Goal: Task Accomplishment & Management: Use online tool/utility

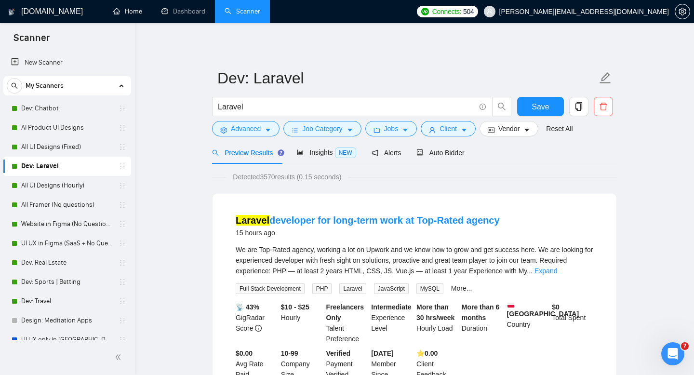
click at [139, 15] on link "Home" at bounding box center [127, 11] width 29 height 8
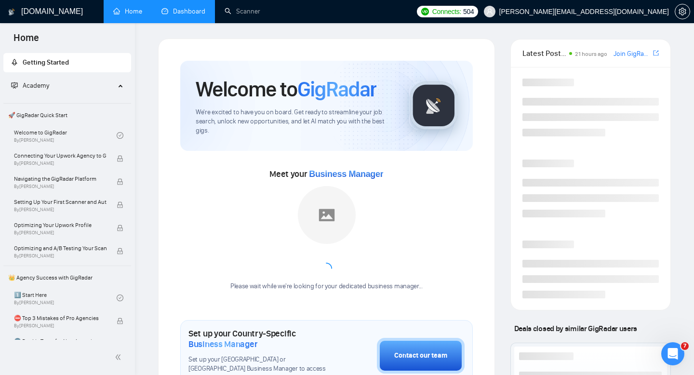
click at [205, 15] on link "Dashboard" at bounding box center [183, 11] width 44 height 8
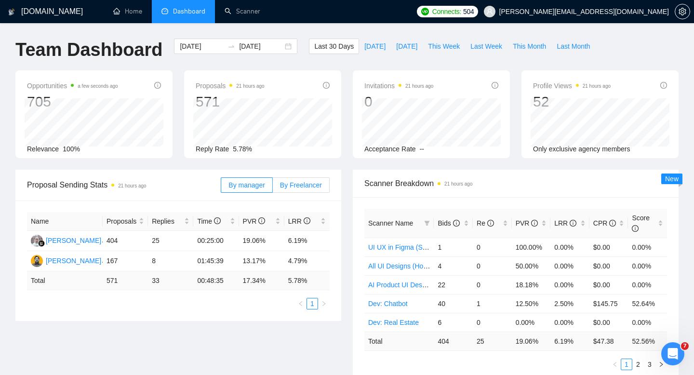
click at [286, 190] on label "By Freelancer" at bounding box center [301, 184] width 57 height 15
click at [273, 187] on input "By Freelancer" at bounding box center [273, 187] width 0 height 0
click at [286, 190] on label "By Freelancer" at bounding box center [301, 184] width 57 height 15
click at [273, 187] on input "By Freelancer" at bounding box center [273, 187] width 0 height 0
click at [434, 44] on span "This Week" at bounding box center [444, 46] width 32 height 11
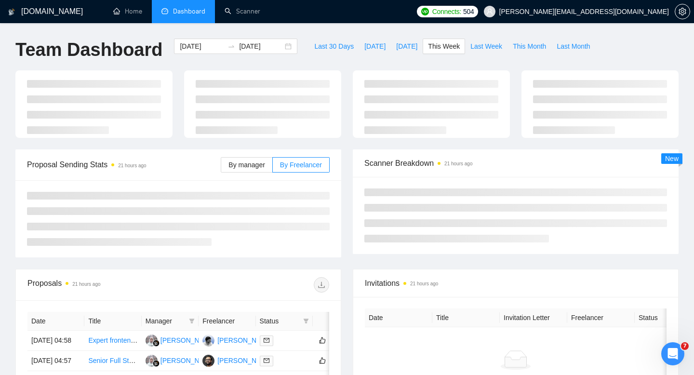
type input "[DATE]"
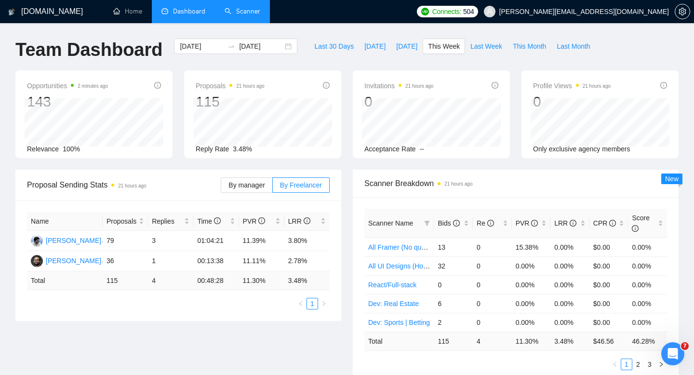
click at [240, 15] on link "Scanner" at bounding box center [243, 11] width 36 height 8
